Goal: Task Accomplishment & Management: Complete application form

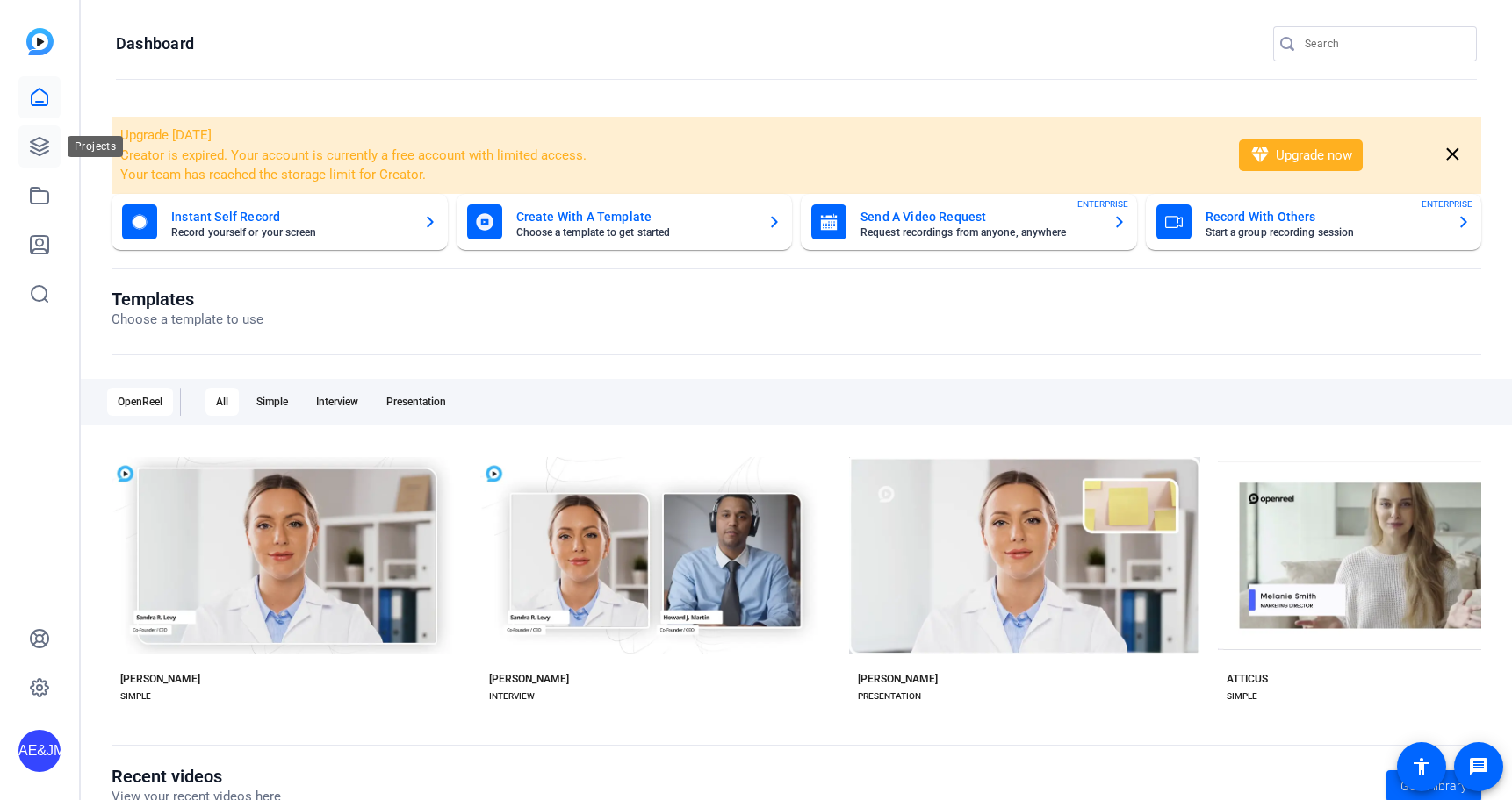
click at [47, 146] on icon at bounding box center [39, 146] width 18 height 18
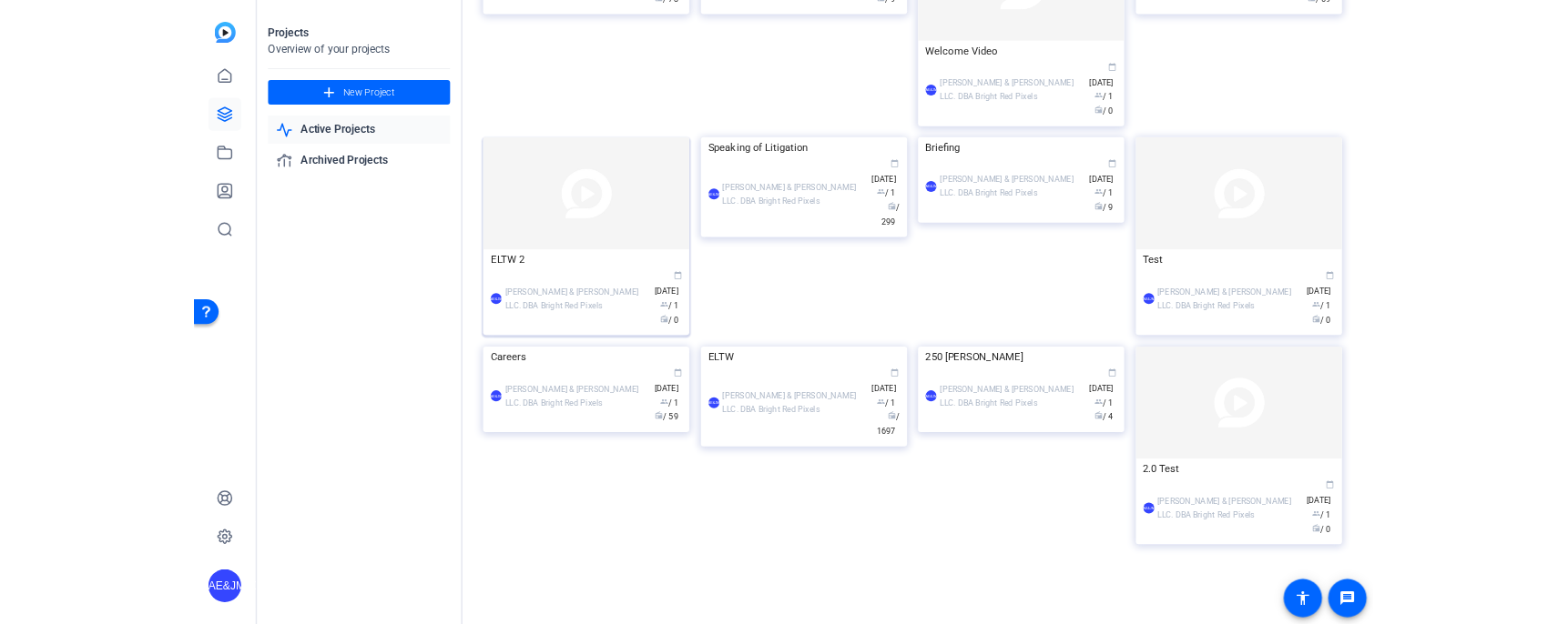
scroll to position [531, 0]
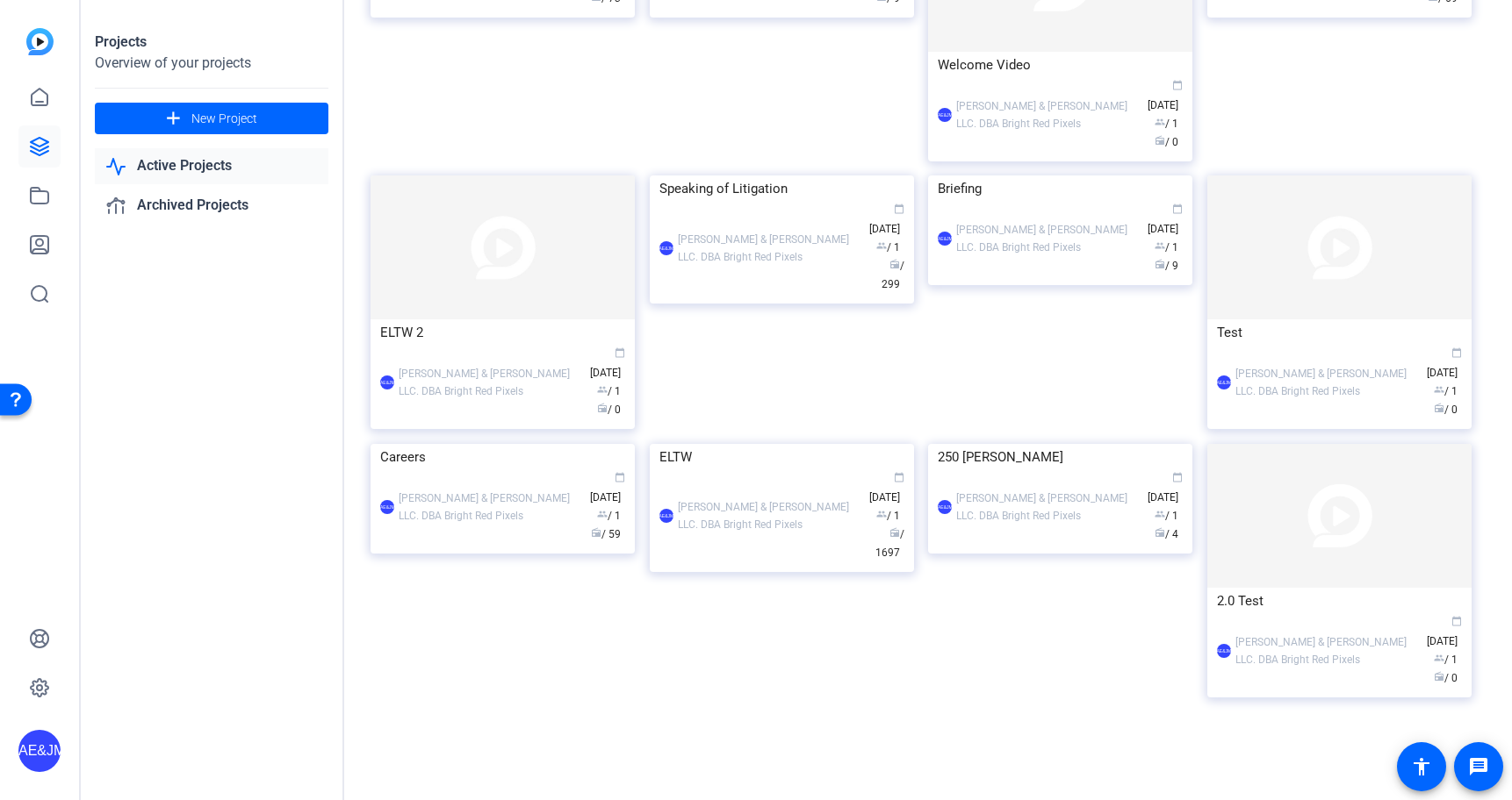
click at [768, 294] on div "AE&JMLDBRP [PERSON_NAME] & [PERSON_NAME] LLC. DBA Bright Red Pixels calendar_to…" at bounding box center [781, 248] width 245 height 92
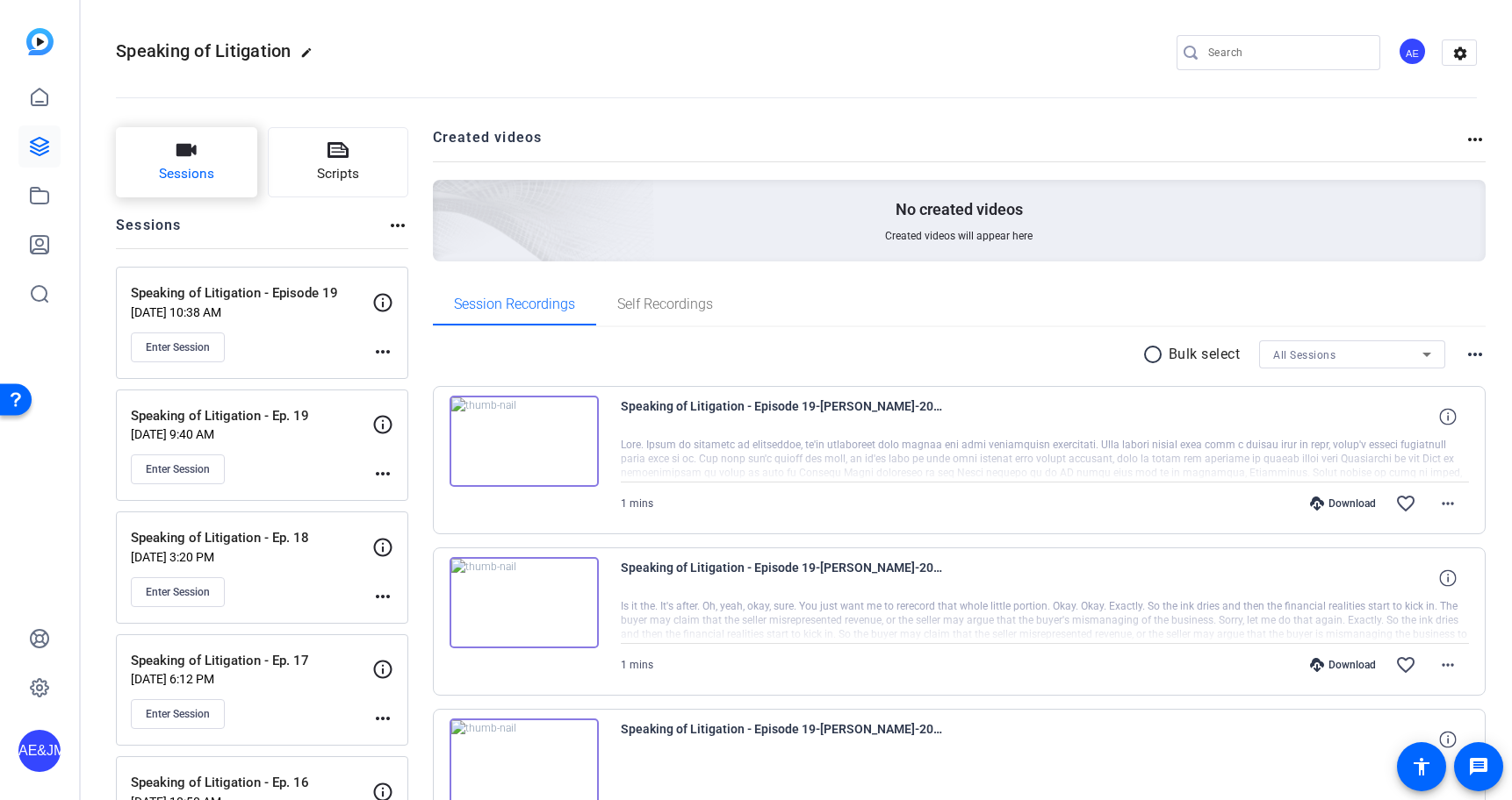
click at [137, 170] on button "Sessions" at bounding box center [186, 162] width 141 height 70
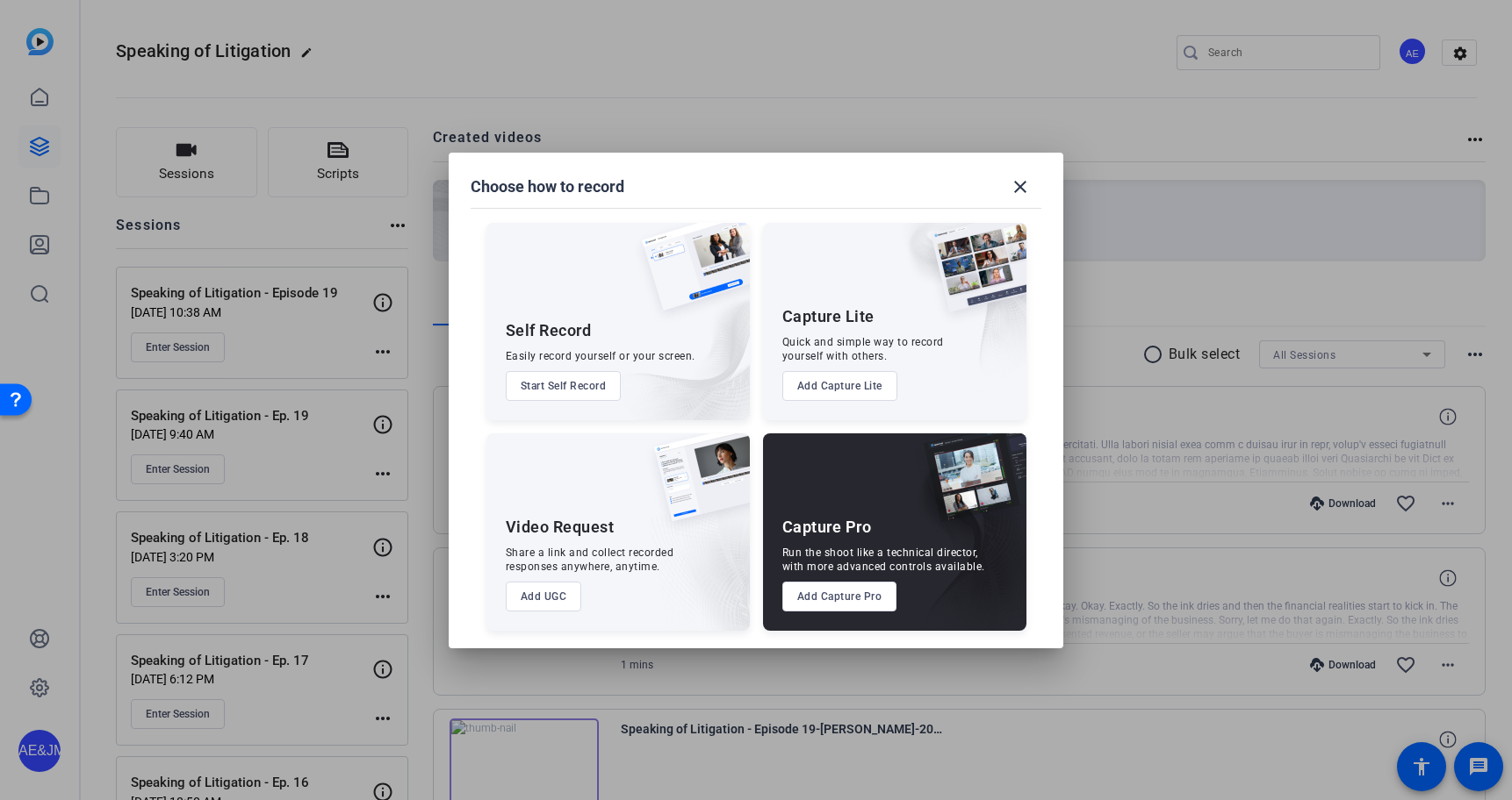
click at [823, 587] on button "Add Capture Pro" at bounding box center [840, 597] width 115 height 30
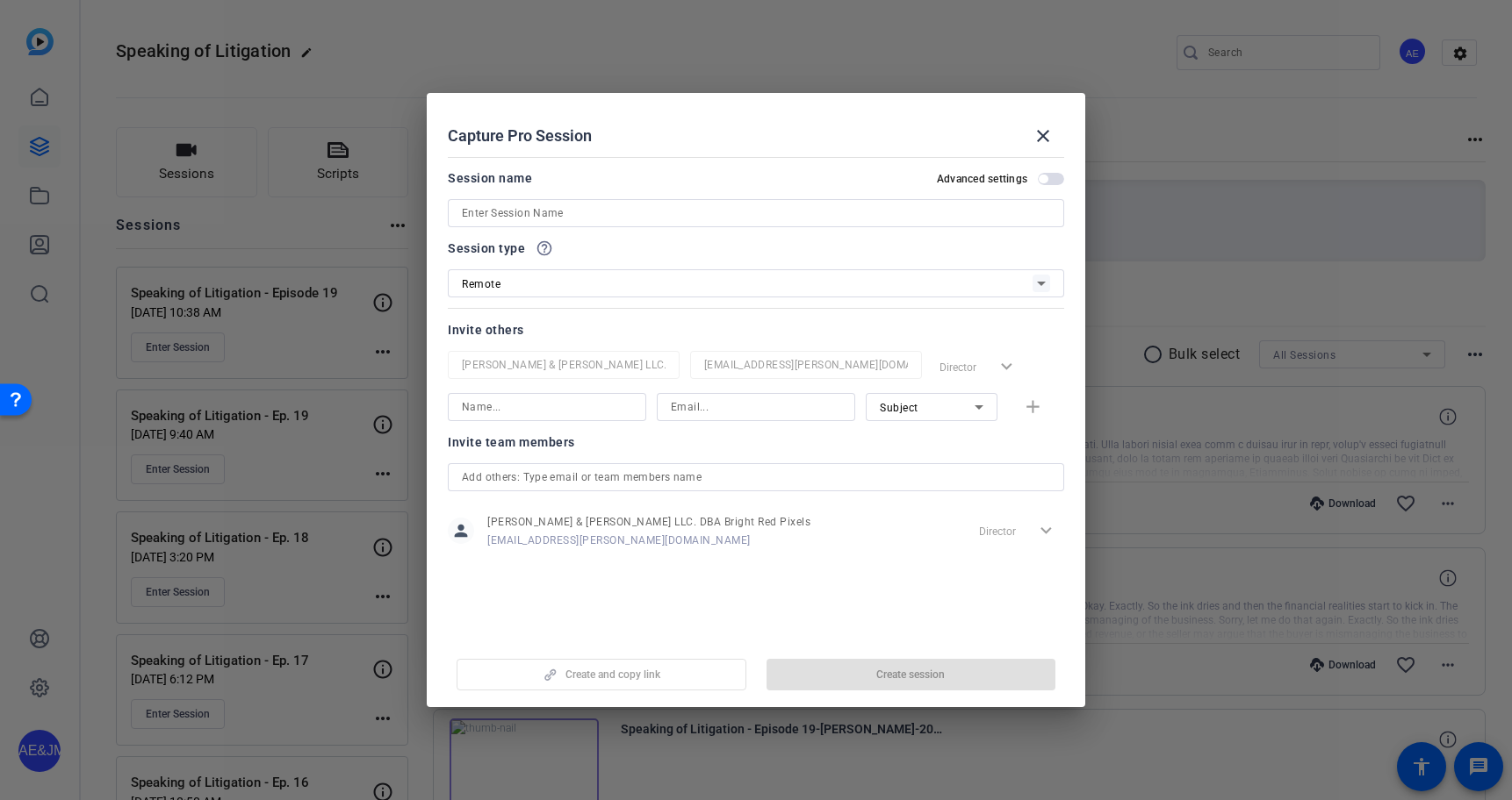
click at [503, 210] on input at bounding box center [756, 213] width 588 height 21
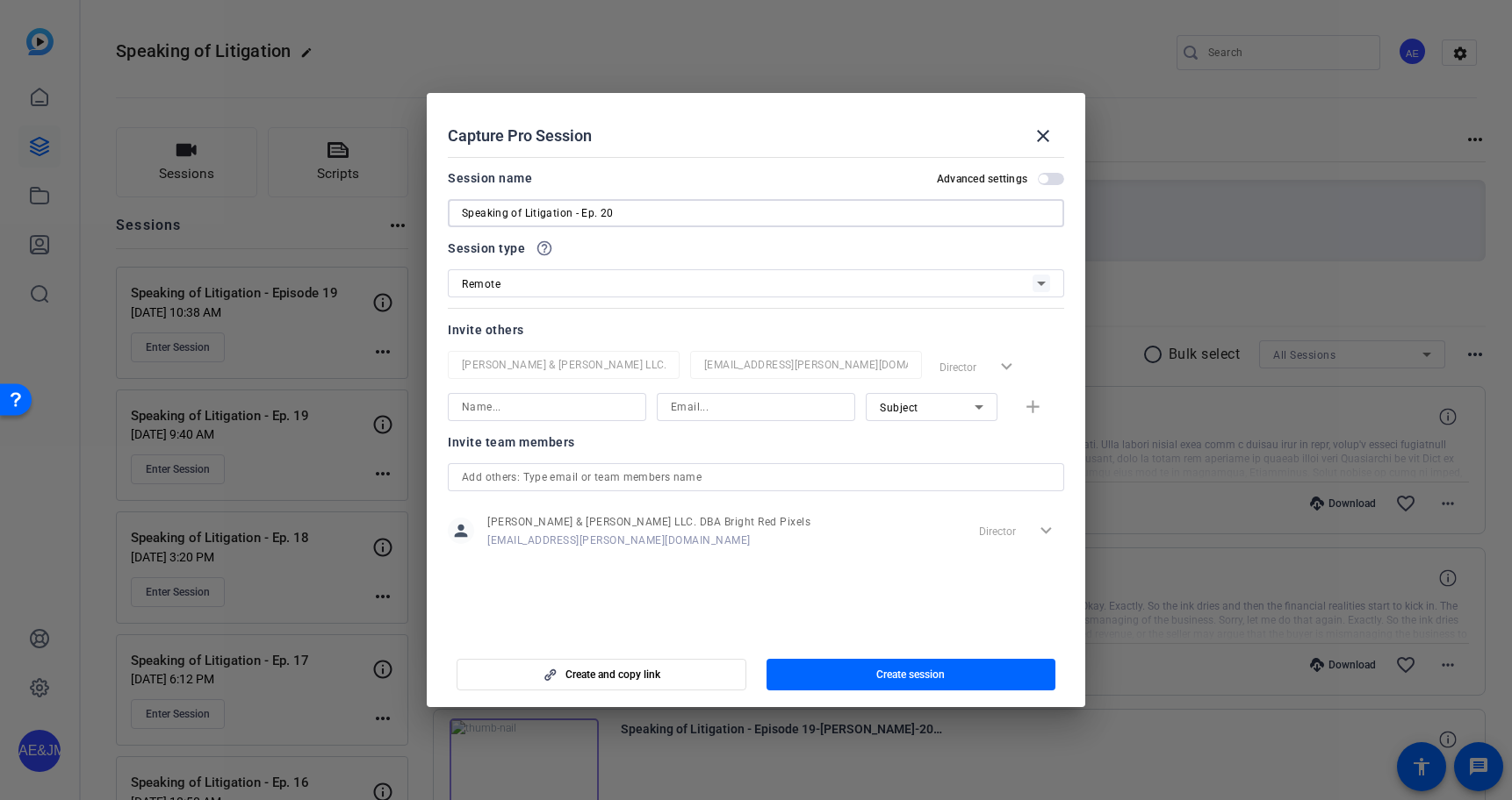
type input "Speaking of Litigation - Ep. 20"
click at [532, 422] on div at bounding box center [547, 431] width 198 height 20
click at [532, 415] on input at bounding box center [547, 408] width 170 height 21
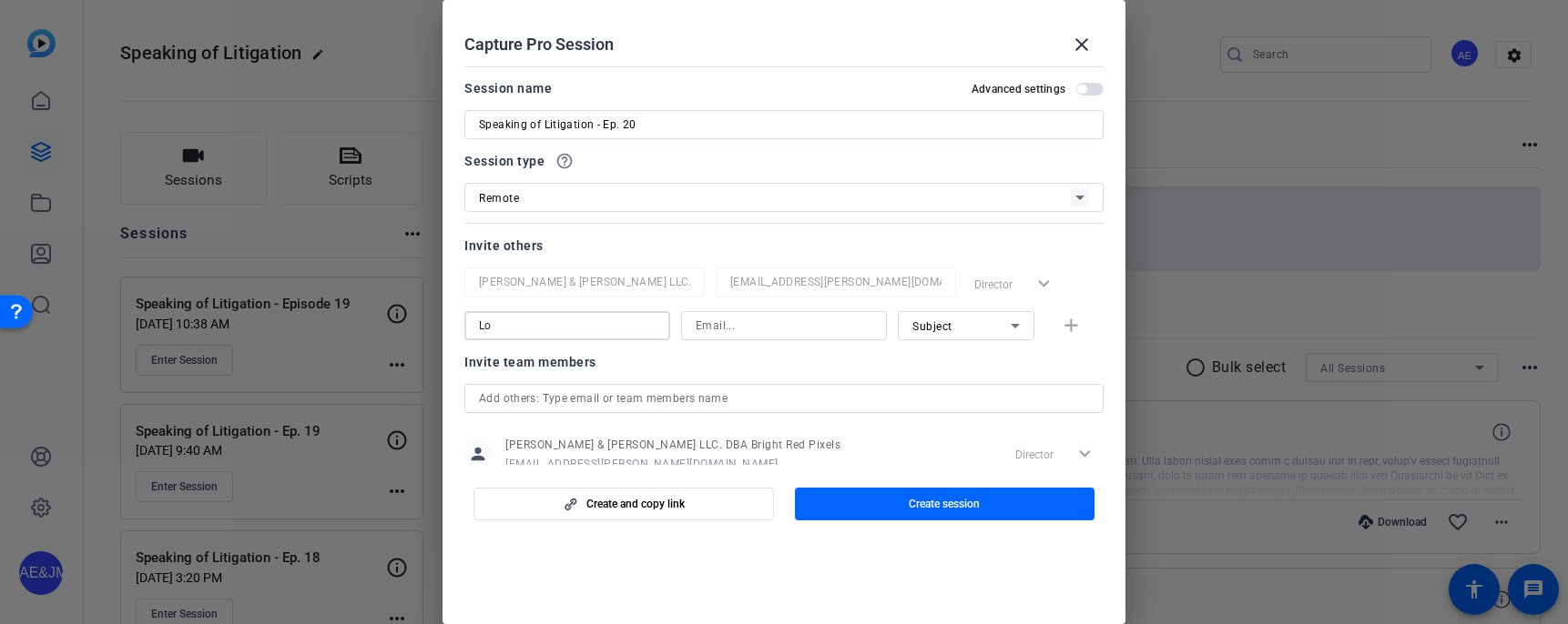
type input "L"
type input "[PERSON_NAME]"
click at [728, 339] on div at bounding box center [783, 326] width 176 height 29
click at [732, 322] on input at bounding box center [783, 325] width 176 height 21
click at [764, 332] on input at bounding box center [783, 325] width 176 height 21
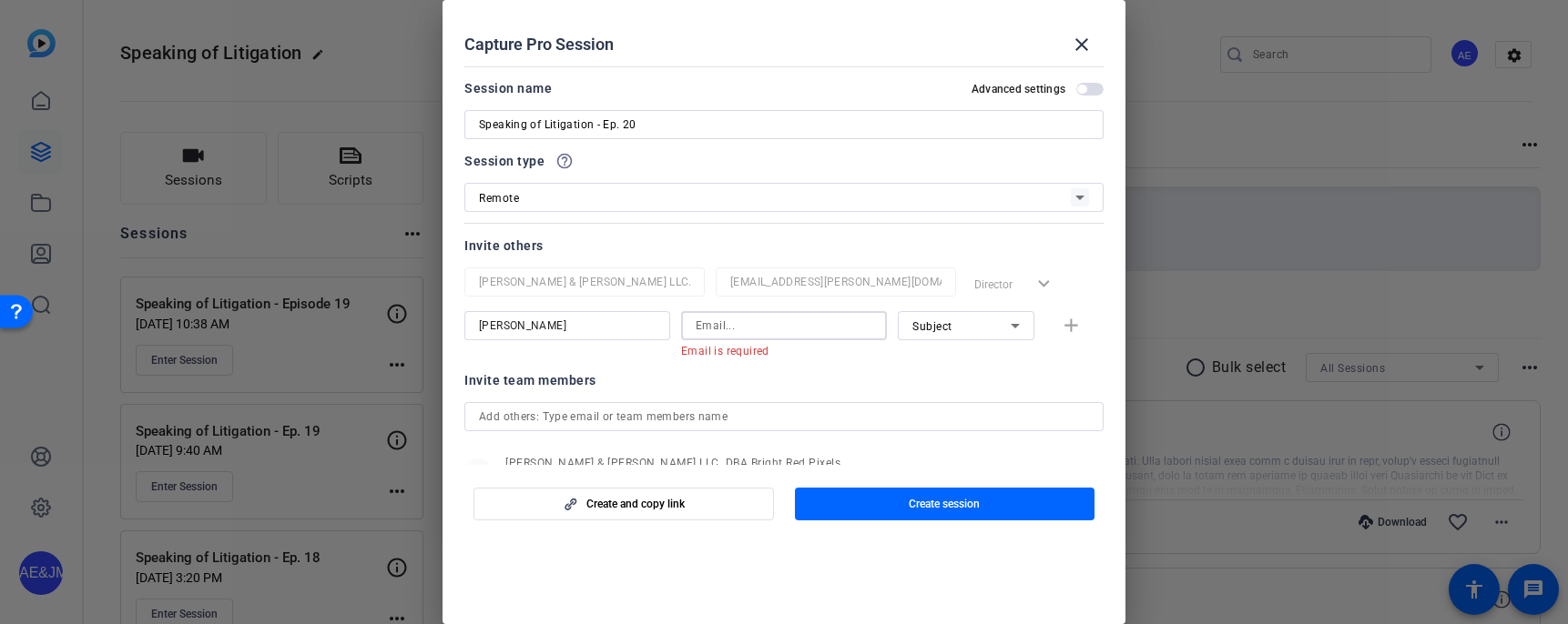
paste input "[EMAIL_ADDRESS][DOMAIN_NAME]"
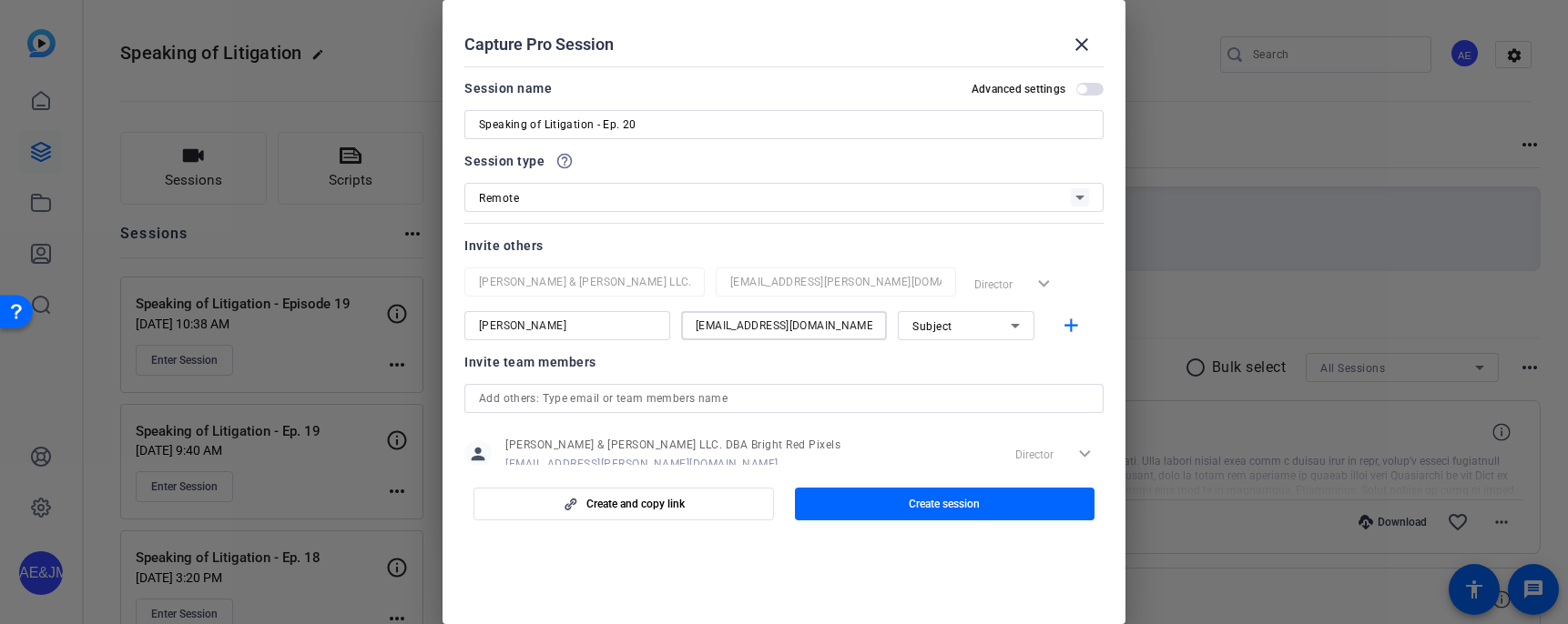
type input "[EMAIL_ADDRESS][DOMAIN_NAME]"
click at [964, 321] on div "Subject" at bounding box center [961, 325] width 98 height 22
click at [898, 360] on mat-option "Collaborator" at bounding box center [966, 362] width 136 height 29
click at [1077, 325] on mat-icon "add" at bounding box center [1070, 325] width 22 height 22
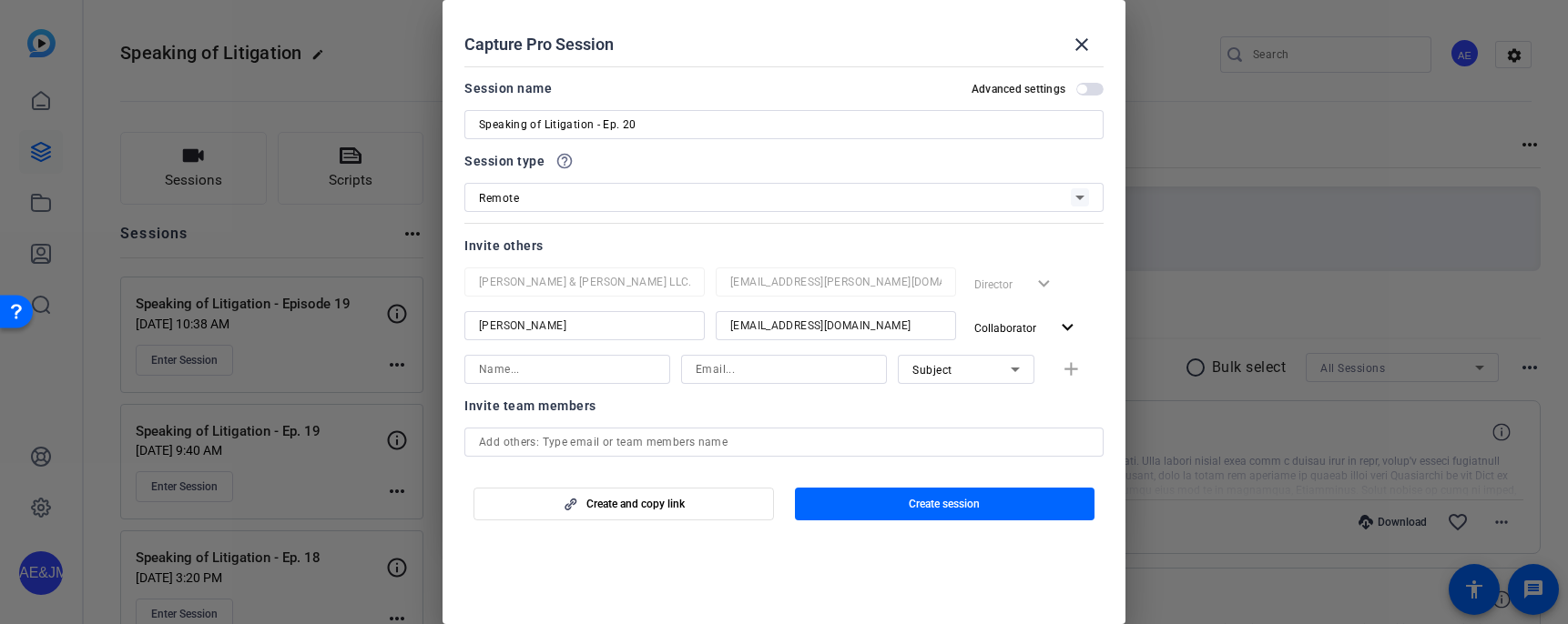
click at [541, 364] on input at bounding box center [567, 369] width 176 height 21
type input "[PERSON_NAME]"
click at [728, 372] on input at bounding box center [783, 369] width 176 height 21
paste input "[EMAIL_ADDRESS][DOMAIN_NAME]"
type input "[EMAIL_ADDRESS][DOMAIN_NAME]"
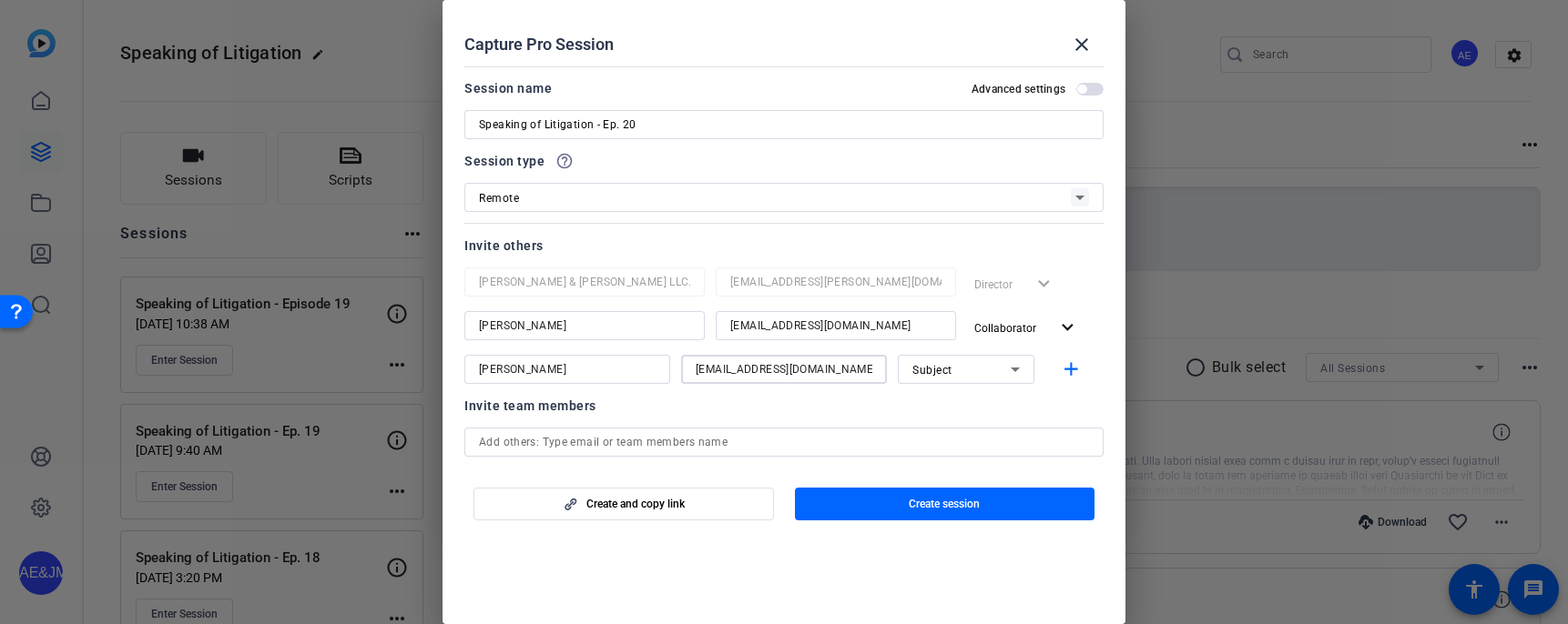
click at [986, 367] on div "Subject" at bounding box center [961, 369] width 98 height 22
click at [965, 398] on span "Collaborator" at bounding box center [946, 406] width 66 height 21
click at [1063, 367] on mat-icon "add" at bounding box center [1070, 369] width 22 height 22
click at [761, 372] on input "[EMAIL_ADDRESS][DOMAIN_NAME]" at bounding box center [836, 369] width 211 height 21
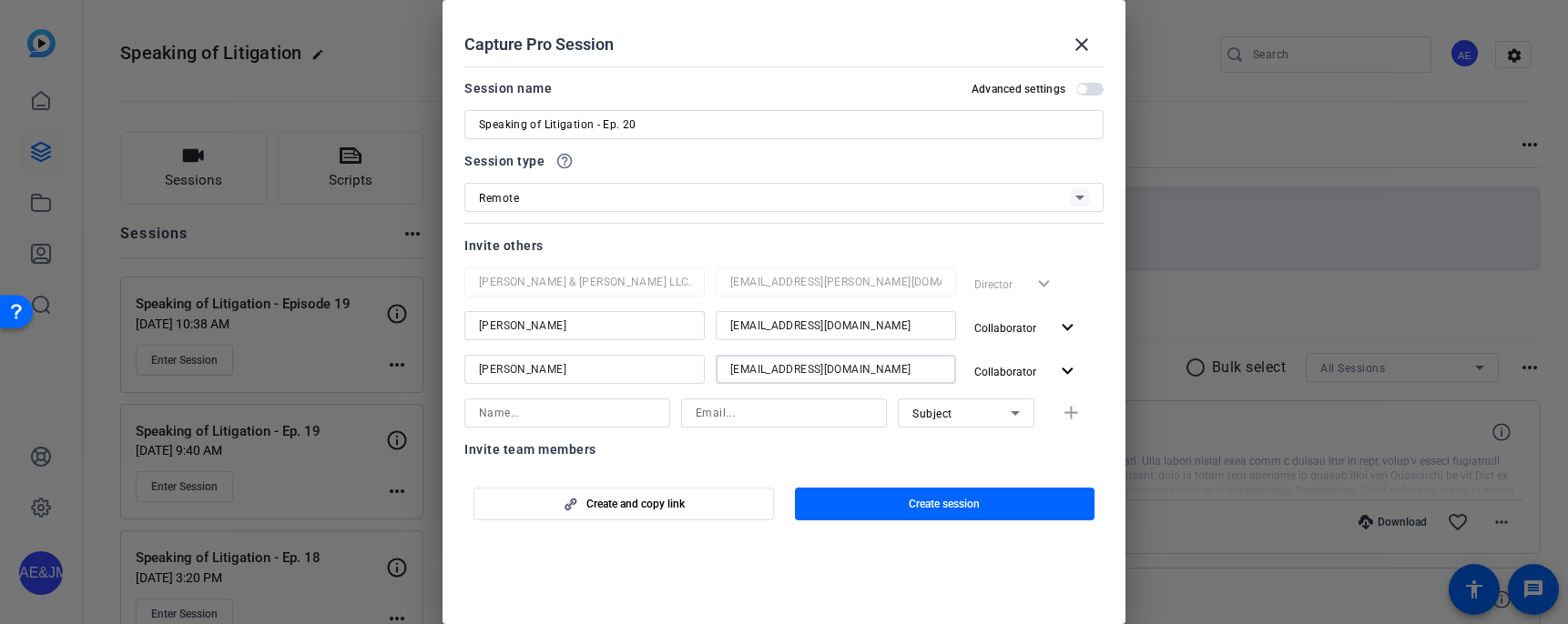
click at [760, 371] on input "[EMAIL_ADDRESS][DOMAIN_NAME]" at bounding box center [836, 369] width 211 height 21
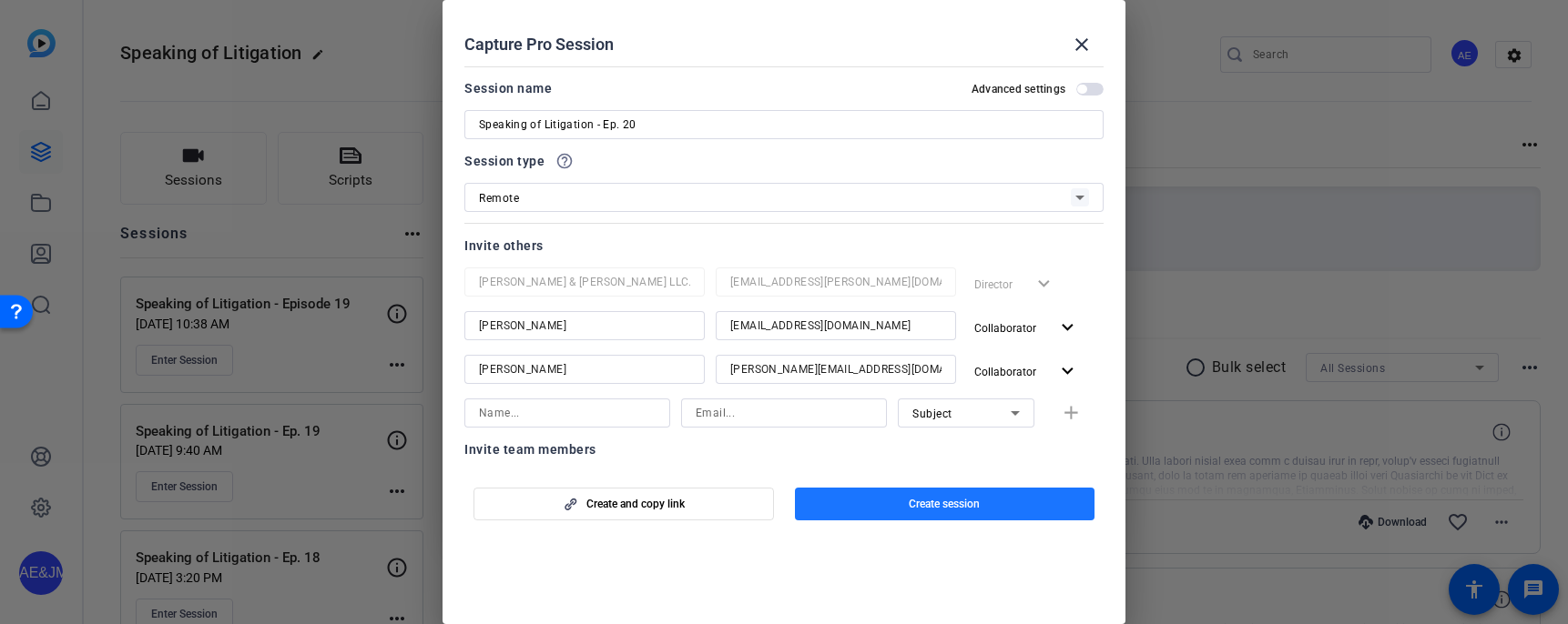
click at [955, 505] on span "Create session" at bounding box center [944, 503] width 71 height 15
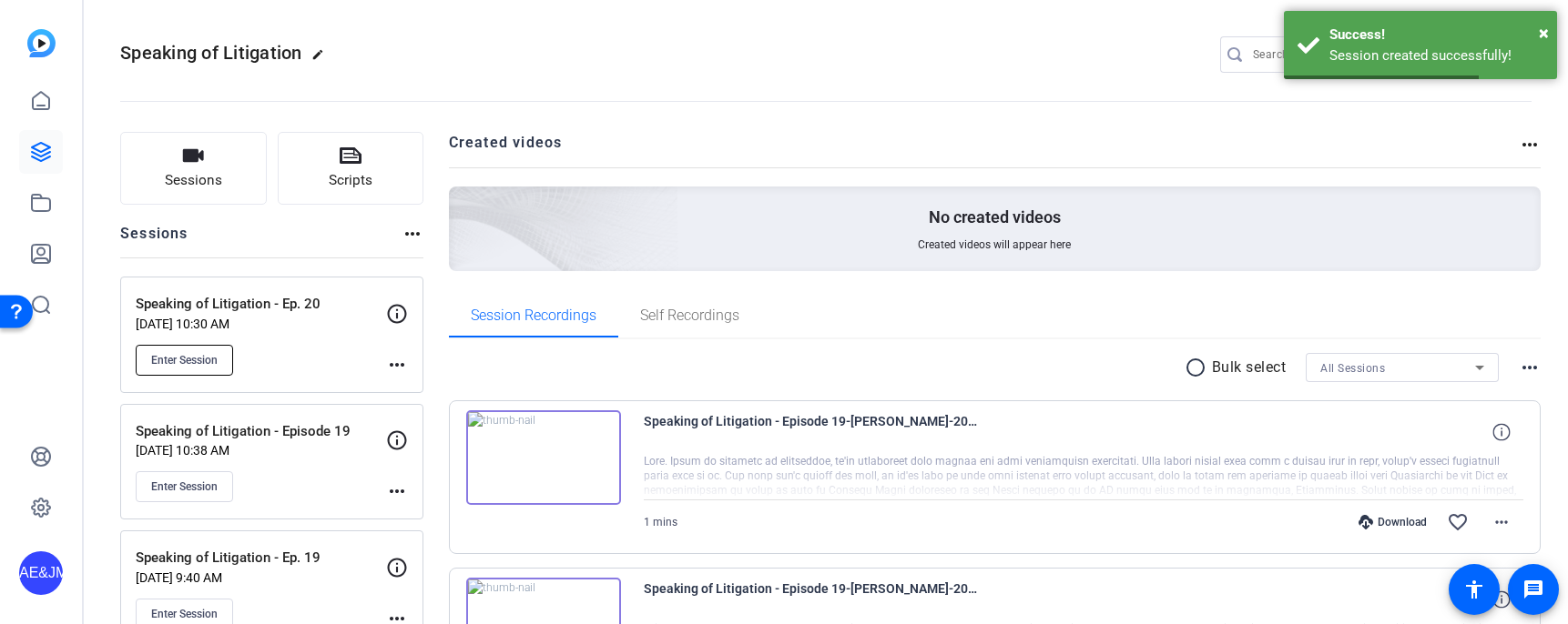
click at [185, 353] on span "Enter Session" at bounding box center [184, 360] width 66 height 15
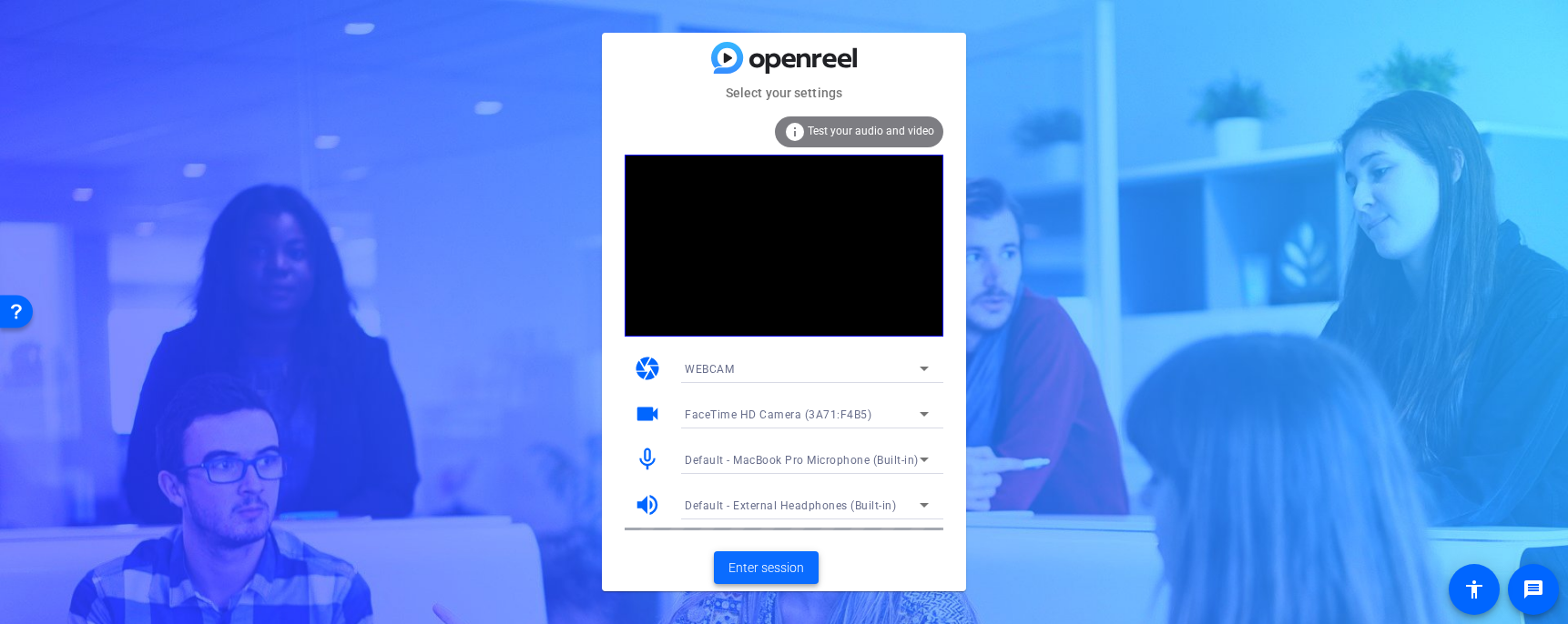
click at [763, 562] on span "Enter session" at bounding box center [766, 569] width 76 height 19
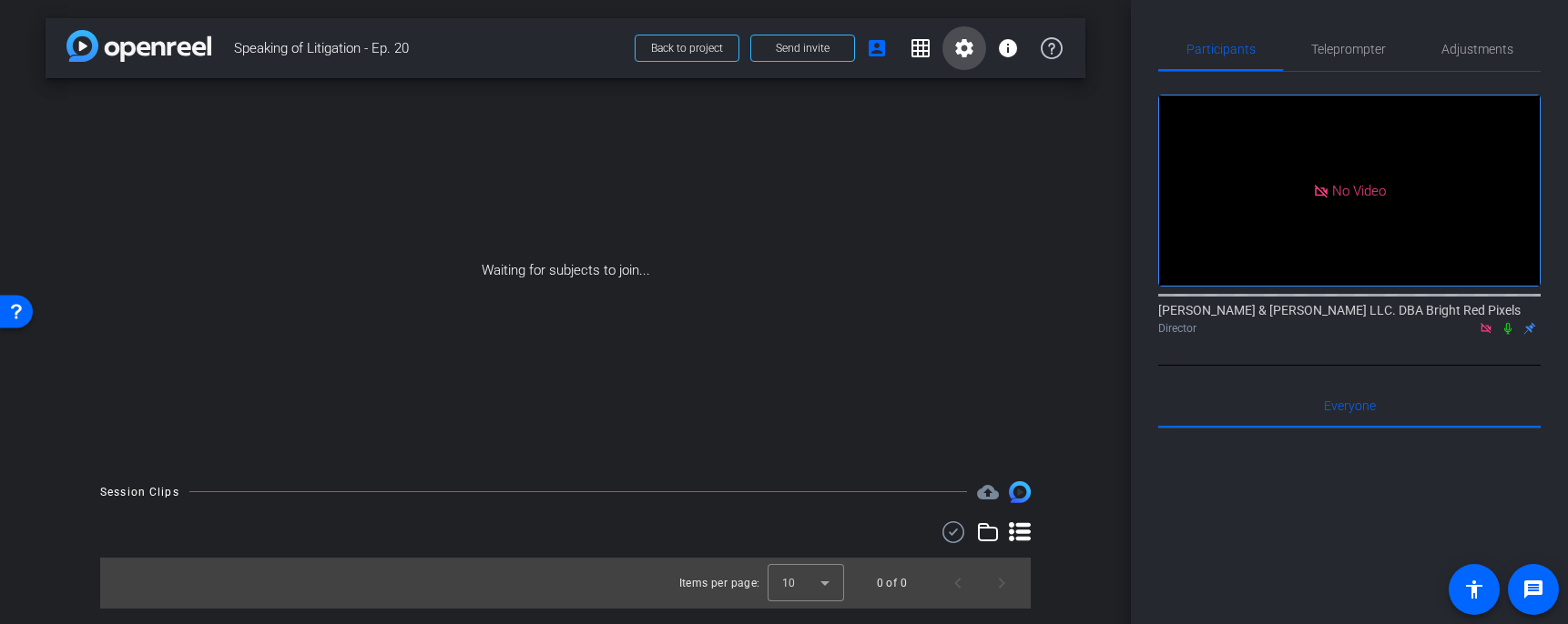
click at [965, 51] on mat-icon "settings" at bounding box center [964, 48] width 21 height 21
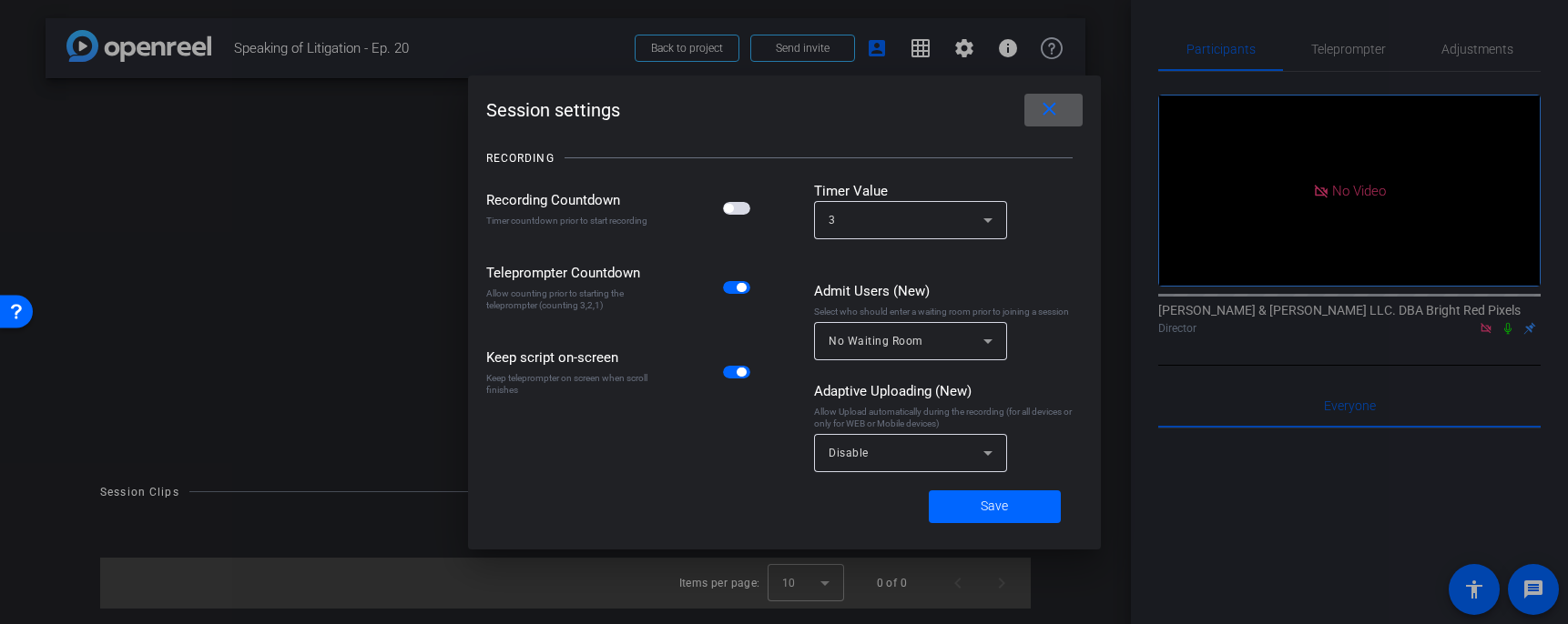
click at [921, 467] on div "Disable" at bounding box center [911, 453] width 164 height 38
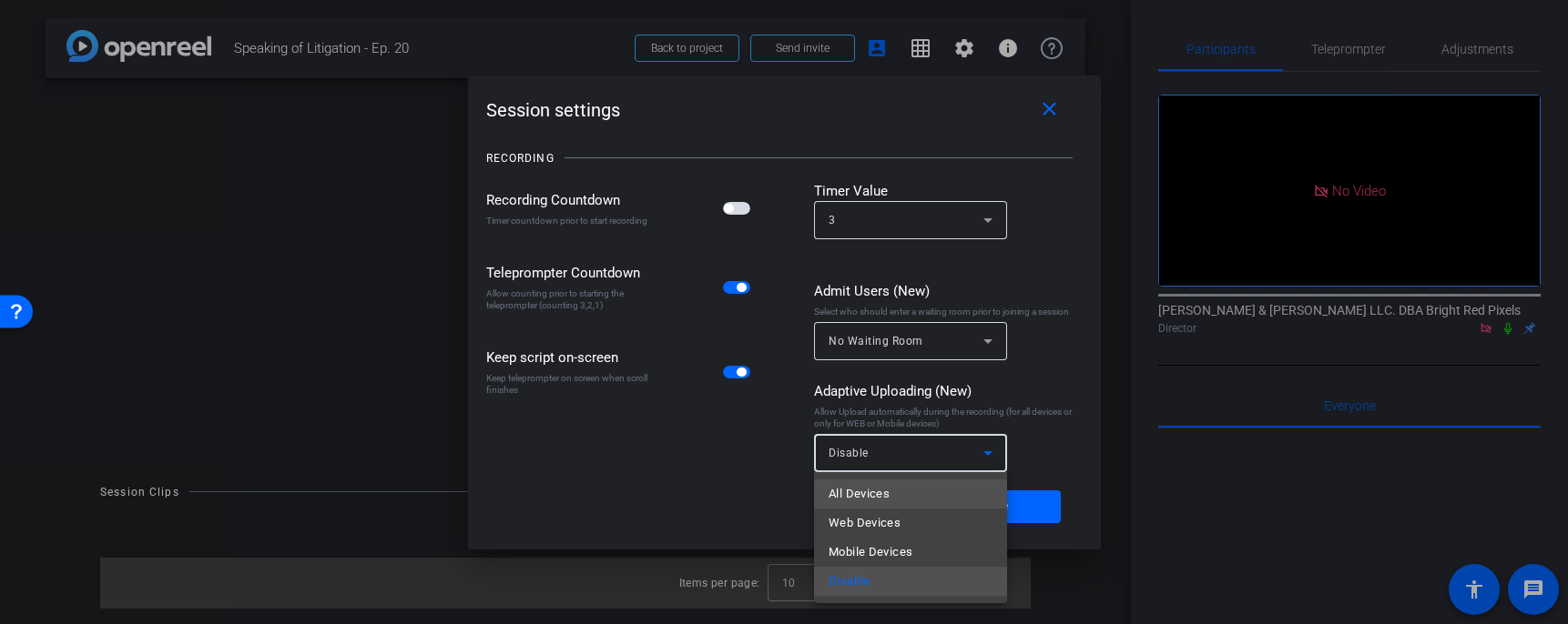
click at [877, 485] on span "All Devices" at bounding box center [859, 494] width 61 height 21
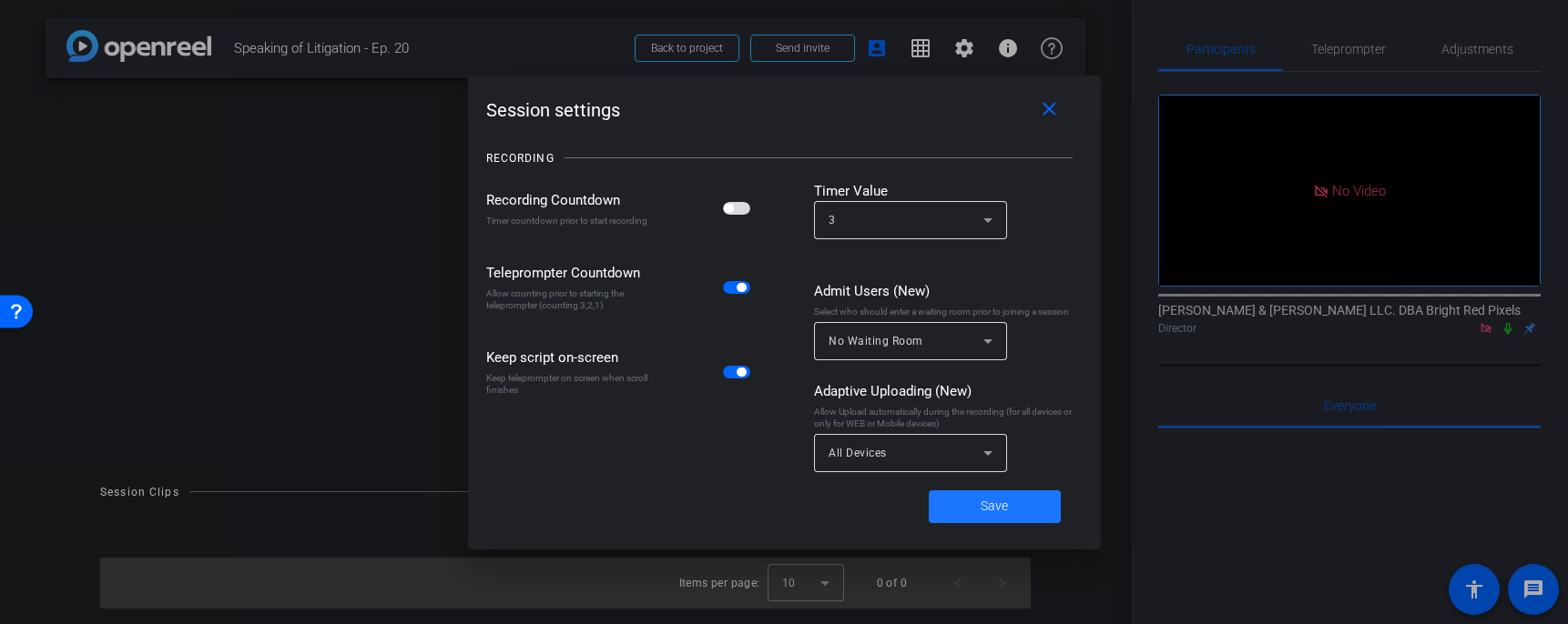
click at [1005, 509] on span "Save" at bounding box center [994, 506] width 27 height 19
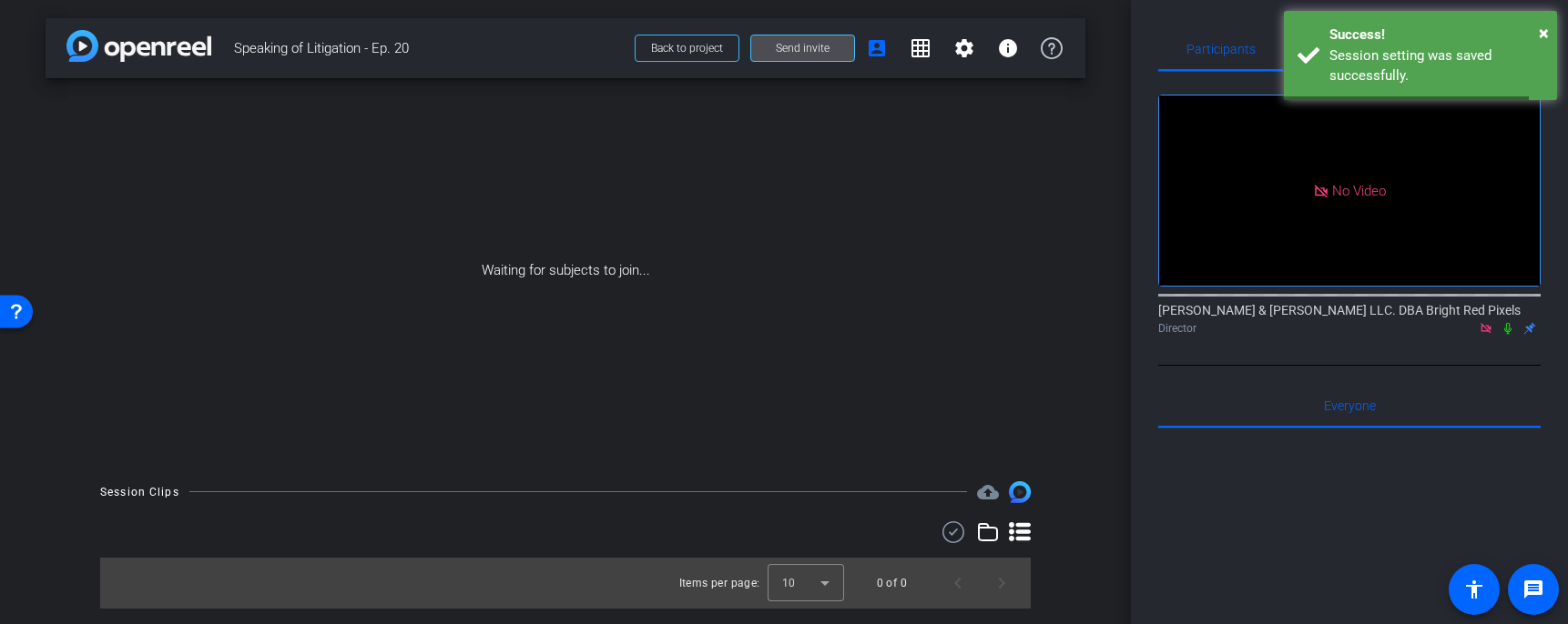
click at [786, 49] on span "Send invite" at bounding box center [802, 48] width 54 height 15
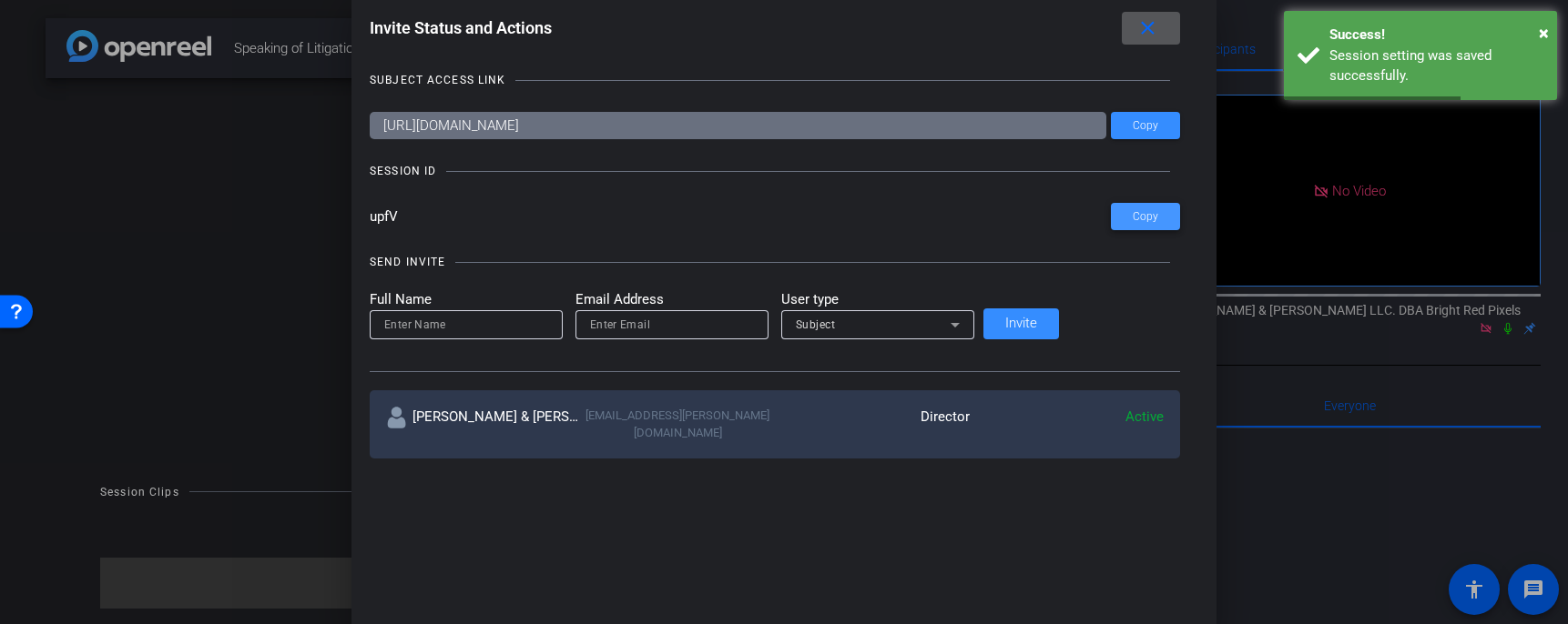
click at [1133, 220] on span "Copy" at bounding box center [1145, 217] width 25 height 14
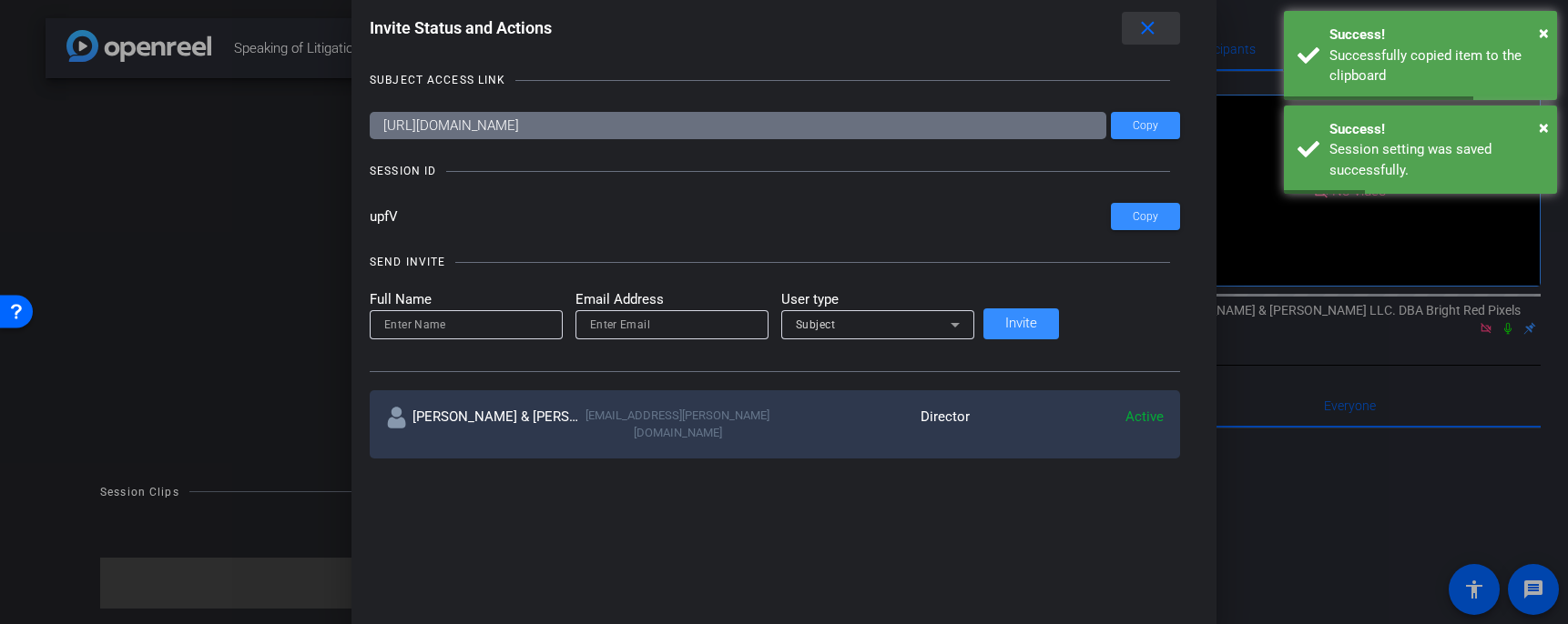
drag, startPoint x: 1092, startPoint y: 32, endPoint x: 1031, endPoint y: 34, distance: 61.0
click at [1137, 31] on mat-icon "close" at bounding box center [1147, 28] width 22 height 22
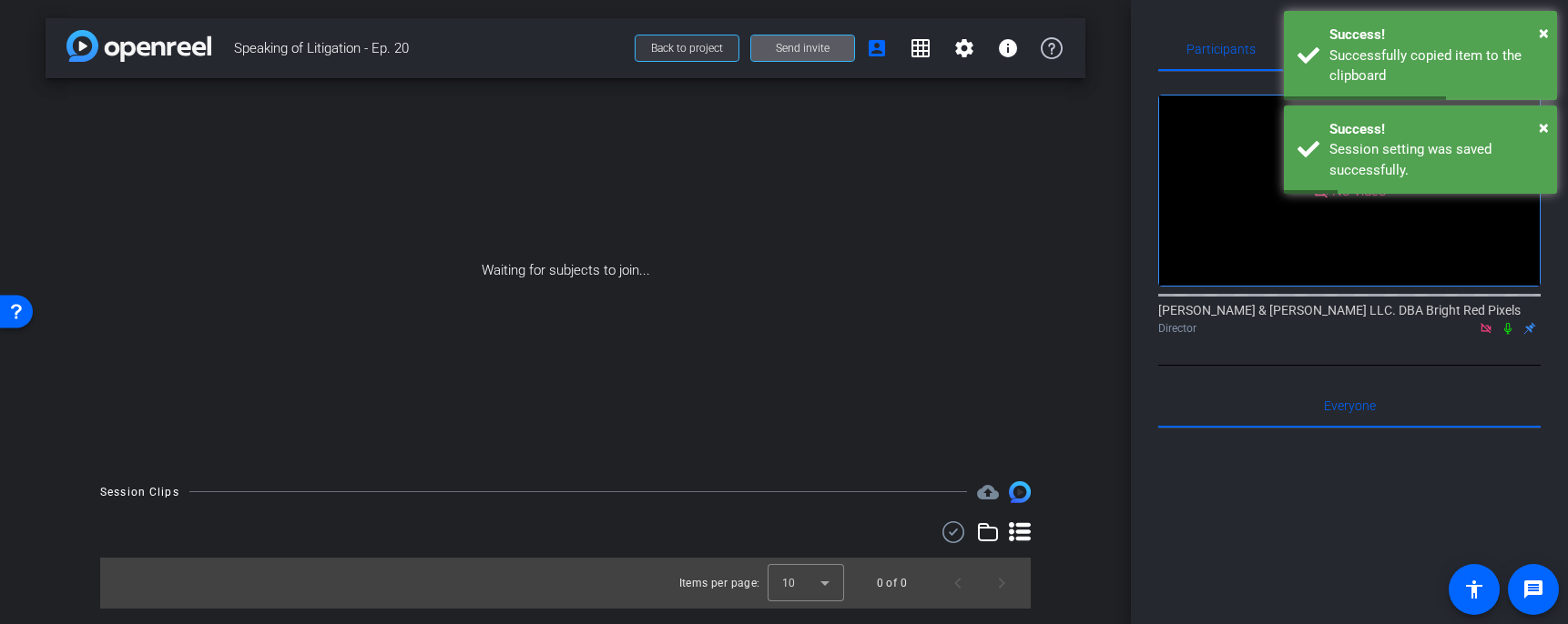
click at [677, 54] on span "Back to project" at bounding box center [687, 48] width 72 height 13
